Goal: Information Seeking & Learning: Learn about a topic

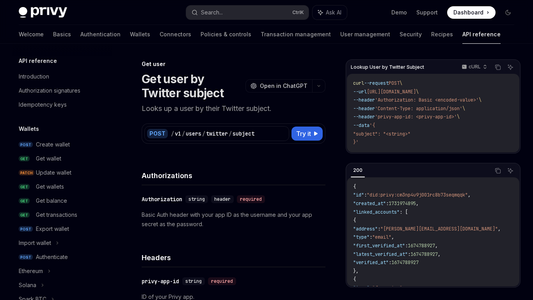
scroll to position [775, 0]
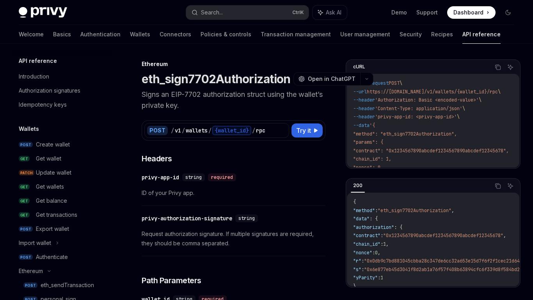
scroll to position [169, 0]
